Goal: Transaction & Acquisition: Purchase product/service

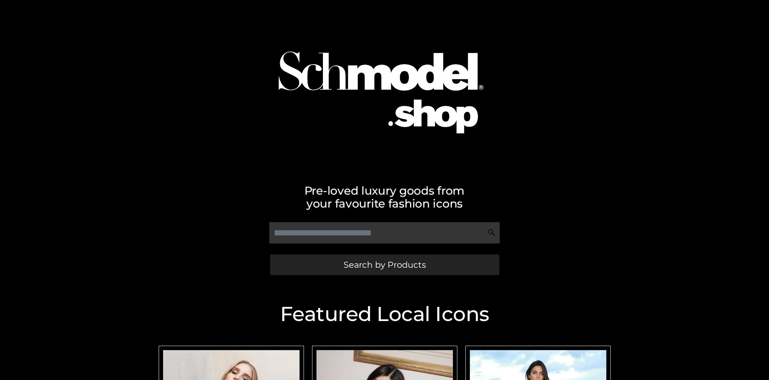
click at [384, 265] on span "Search by Products" at bounding box center [385, 264] width 82 height 8
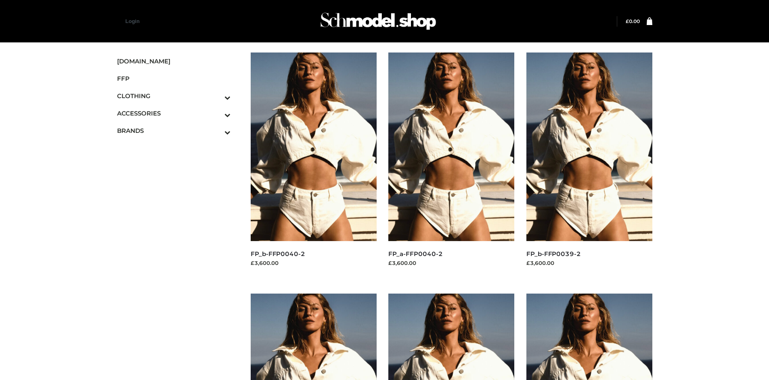
scroll to position [621, 0]
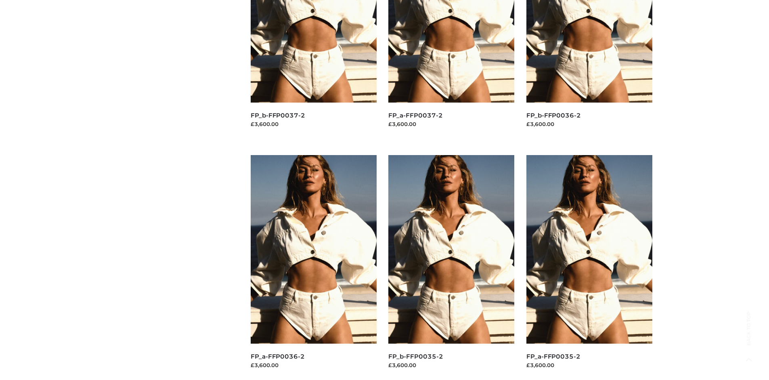
click at [451, 267] on img at bounding box center [451, 249] width 126 height 189
click at [589, 267] on img at bounding box center [590, 249] width 126 height 189
click at [451, 267] on img at bounding box center [451, 249] width 126 height 189
click at [313, 267] on img at bounding box center [314, 249] width 126 height 189
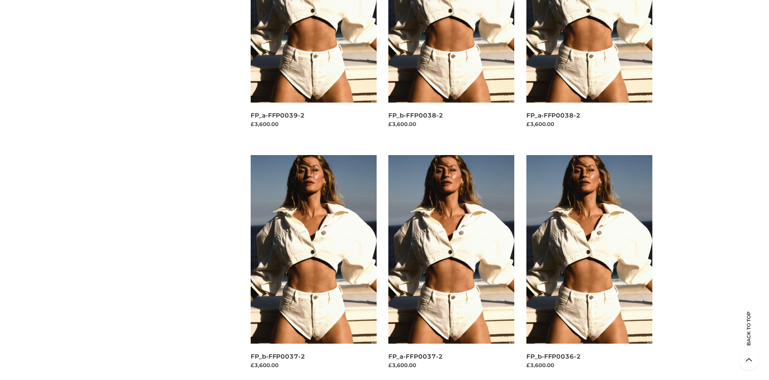
scroll to position [0, 0]
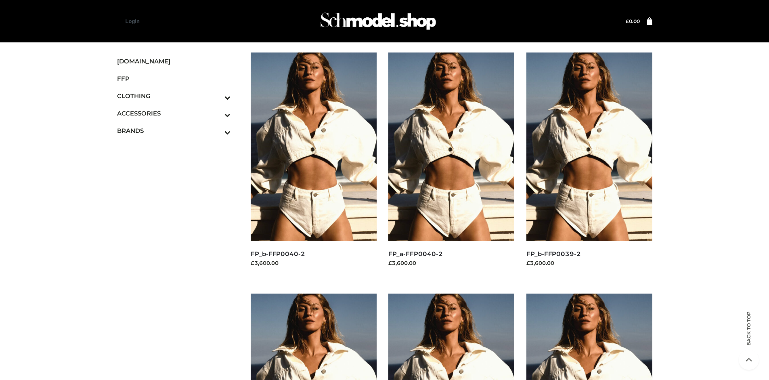
click at [216, 96] on icon "Toggle Submenu" at bounding box center [185, 97] width 90 height 9
click at [178, 148] on span "BOTTOMS" at bounding box center [178, 147] width 106 height 9
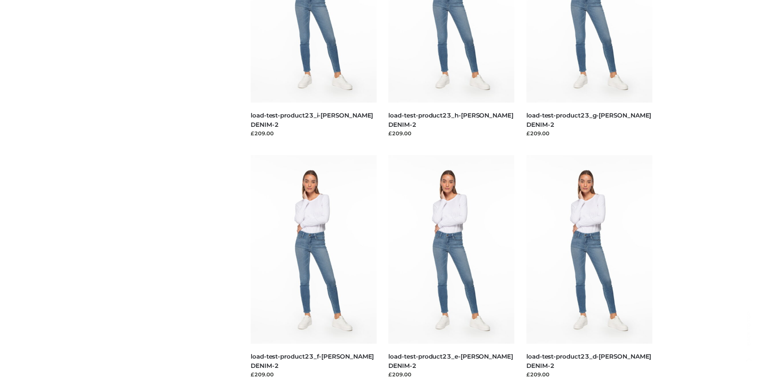
click at [313, 267] on img at bounding box center [314, 249] width 126 height 189
click at [451, 267] on img at bounding box center [451, 249] width 126 height 189
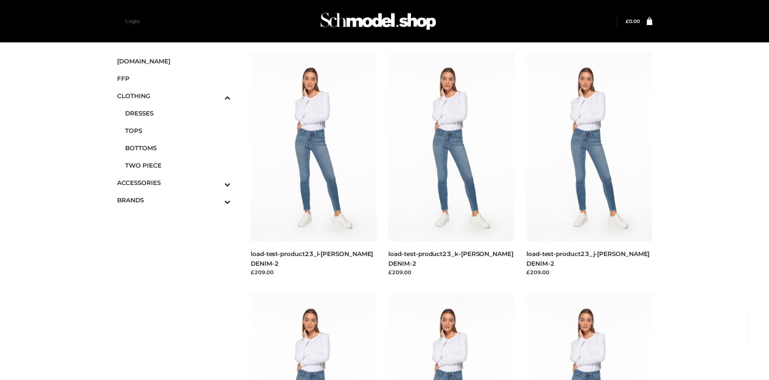
click at [216, 183] on icon "Toggle Submenu" at bounding box center [185, 184] width 90 height 9
click at [178, 148] on span "JEWELRY" at bounding box center [178, 147] width 106 height 9
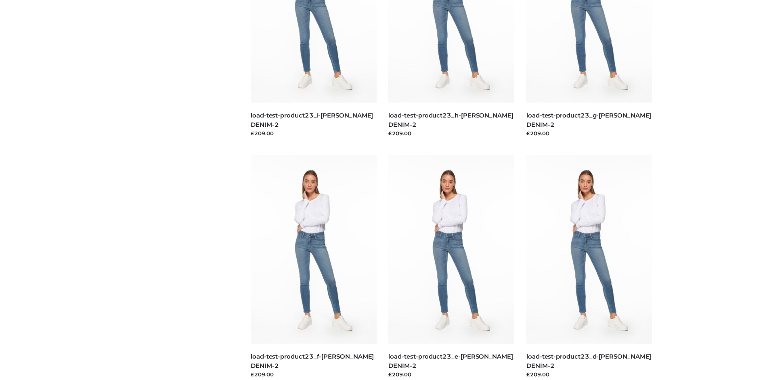
click at [451, 267] on img at bounding box center [451, 249] width 126 height 189
